Goal: Information Seeking & Learning: Find contact information

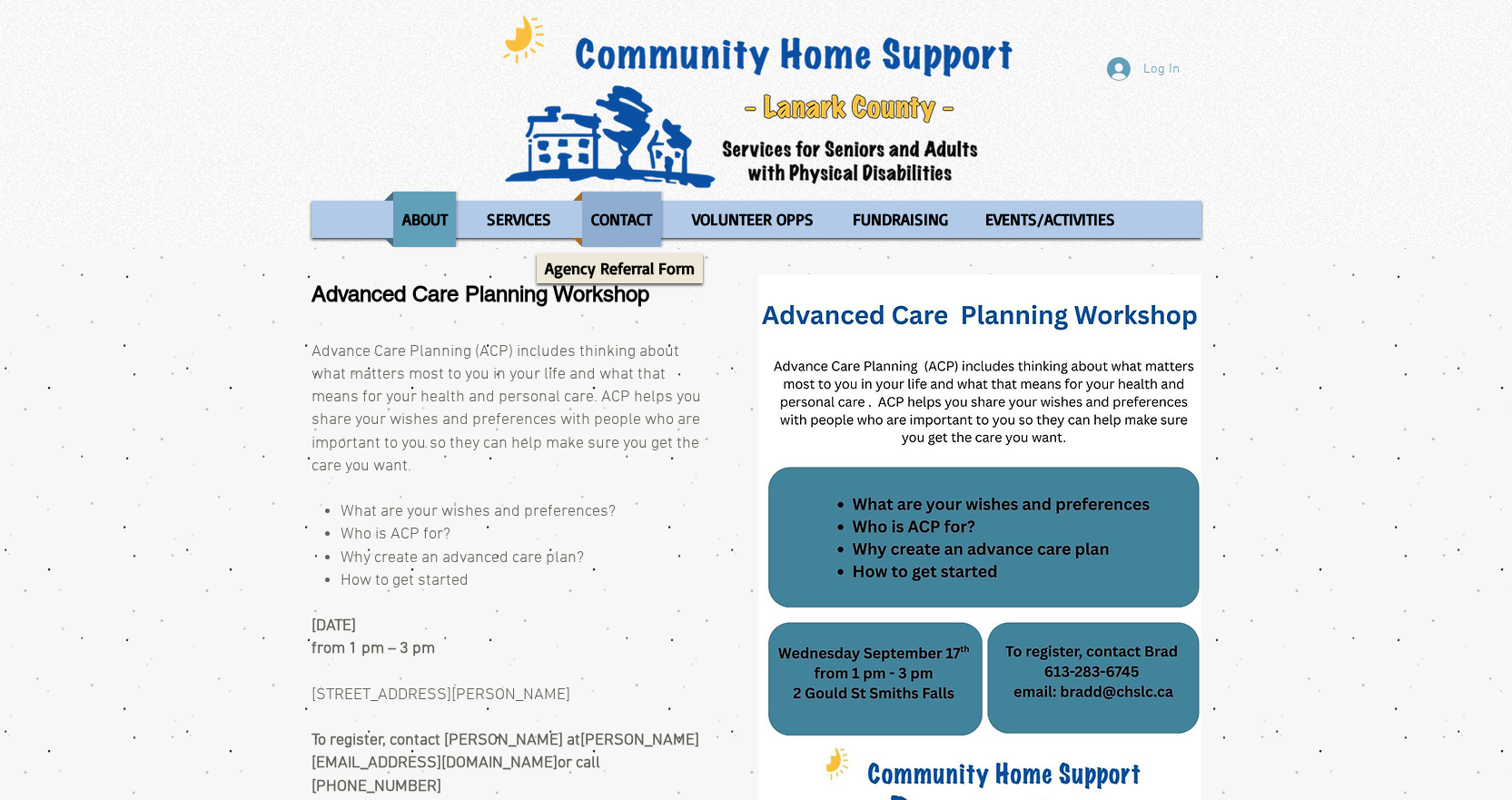
click at [621, 231] on p "CONTACT" at bounding box center [621, 218] width 77 height 55
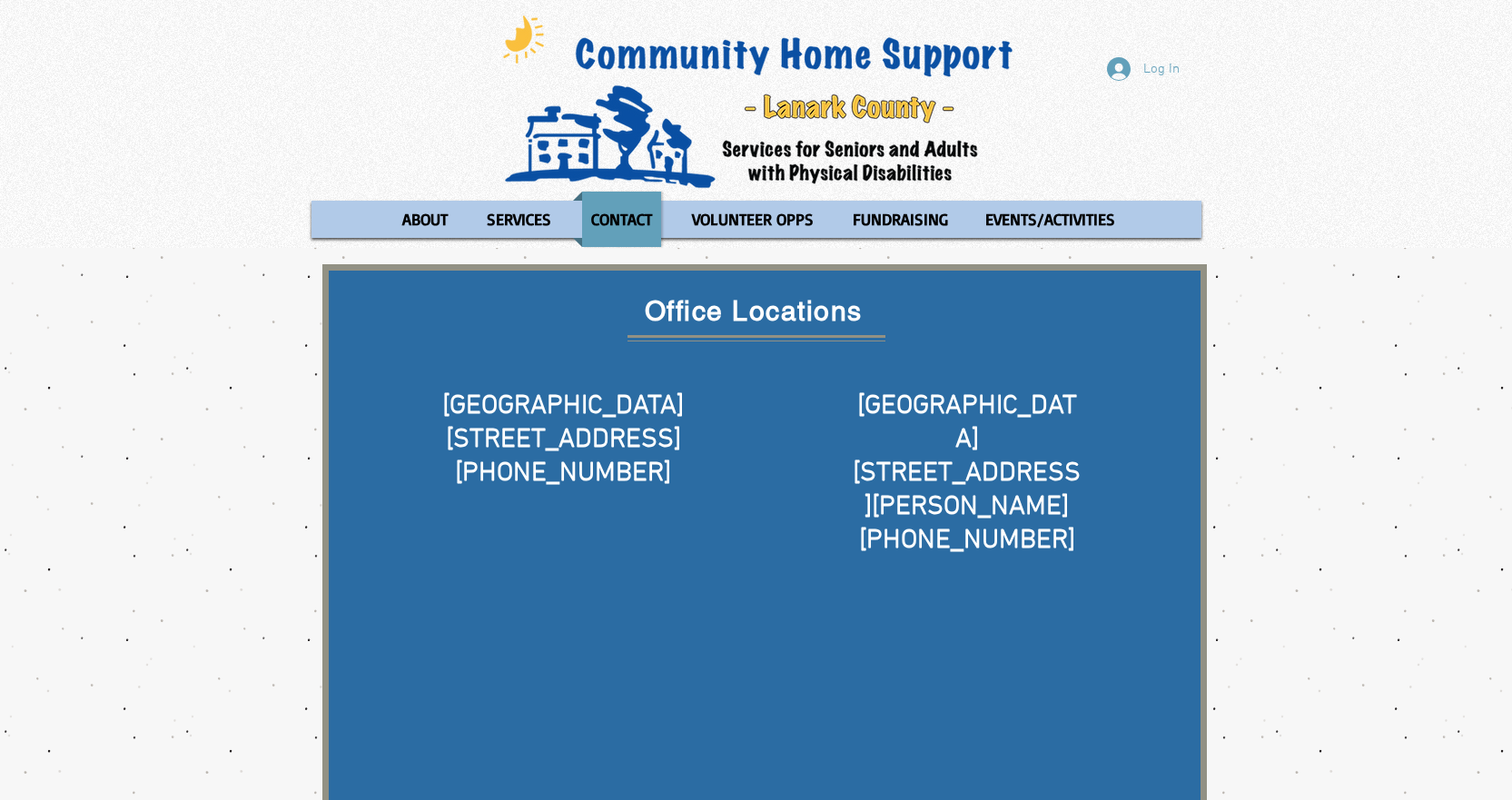
drag, startPoint x: 708, startPoint y: 432, endPoint x: 421, endPoint y: 433, distance: 287.0
click at [421, 433] on h5 "40 Sunset Blvd Ste 100" at bounding box center [563, 440] width 295 height 34
click at [702, 433] on h5 "40 Sunset Blvd Ste 100" at bounding box center [563, 440] width 295 height 34
drag, startPoint x: 701, startPoint y: 433, endPoint x: 437, endPoint y: 396, distance: 266.6
click at [437, 396] on div "Perth 40 Sunset Blvd Ste 100 613-267-6400 ​" at bounding box center [563, 457] width 295 height 135
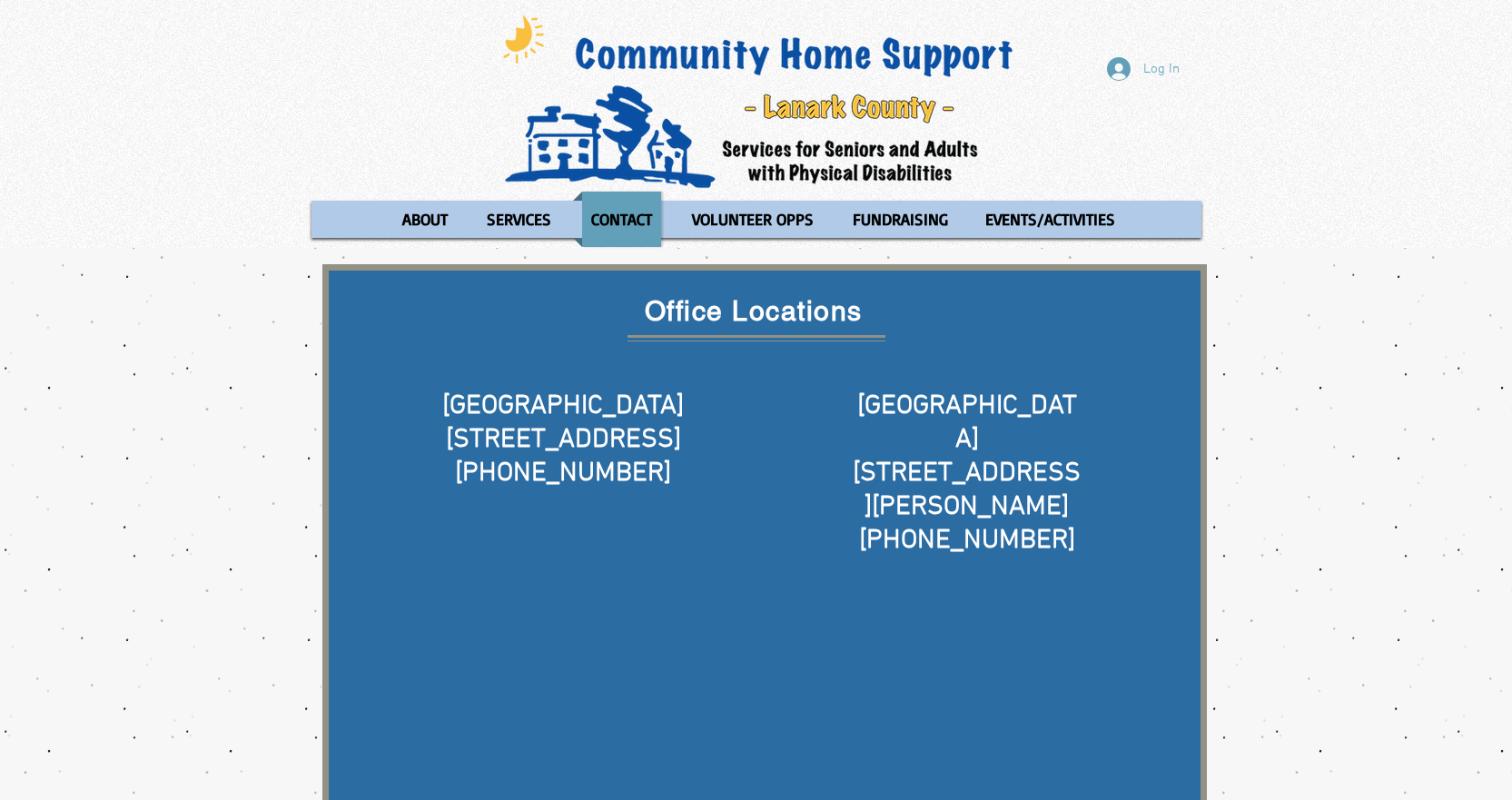
copy div "Perth 40 Sunset Blvd Ste 100"
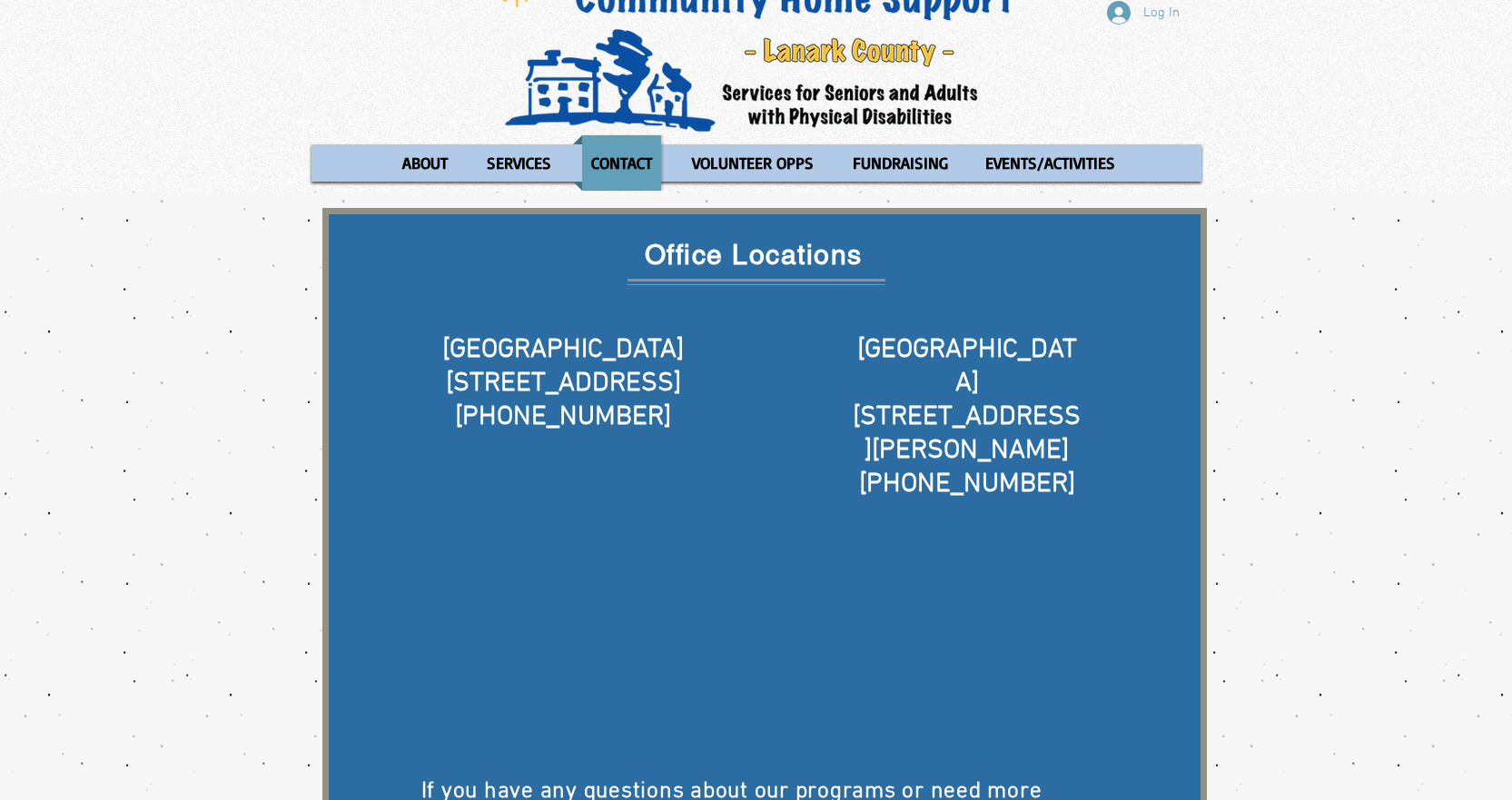
scroll to position [47, 0]
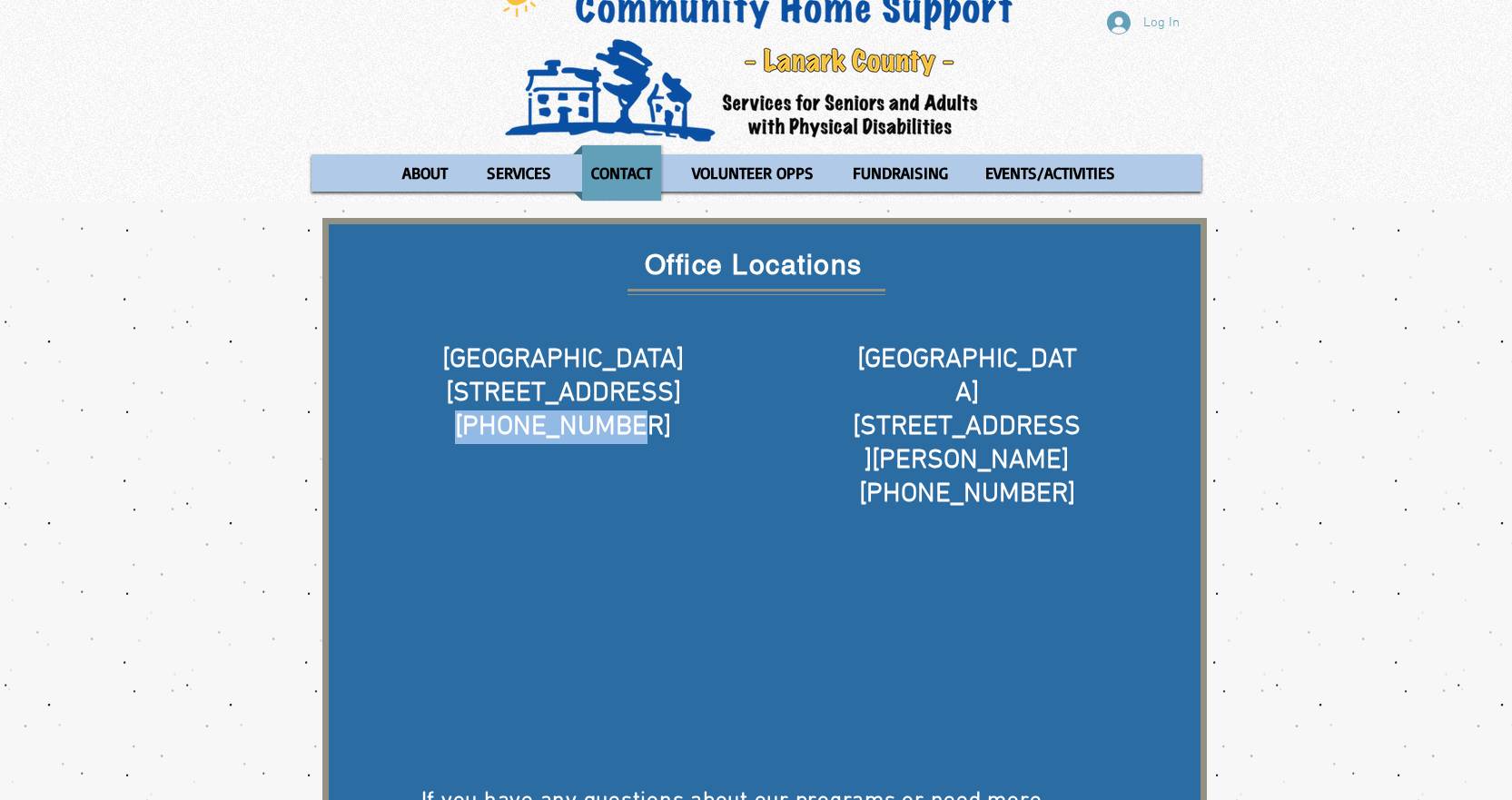
drag, startPoint x: 673, startPoint y: 418, endPoint x: 470, endPoint y: 420, distance: 203.0
click at [470, 420] on h5 "613-267-6400" at bounding box center [563, 427] width 295 height 34
copy span "613-267-6400"
